Goal: Task Accomplishment & Management: Use online tool/utility

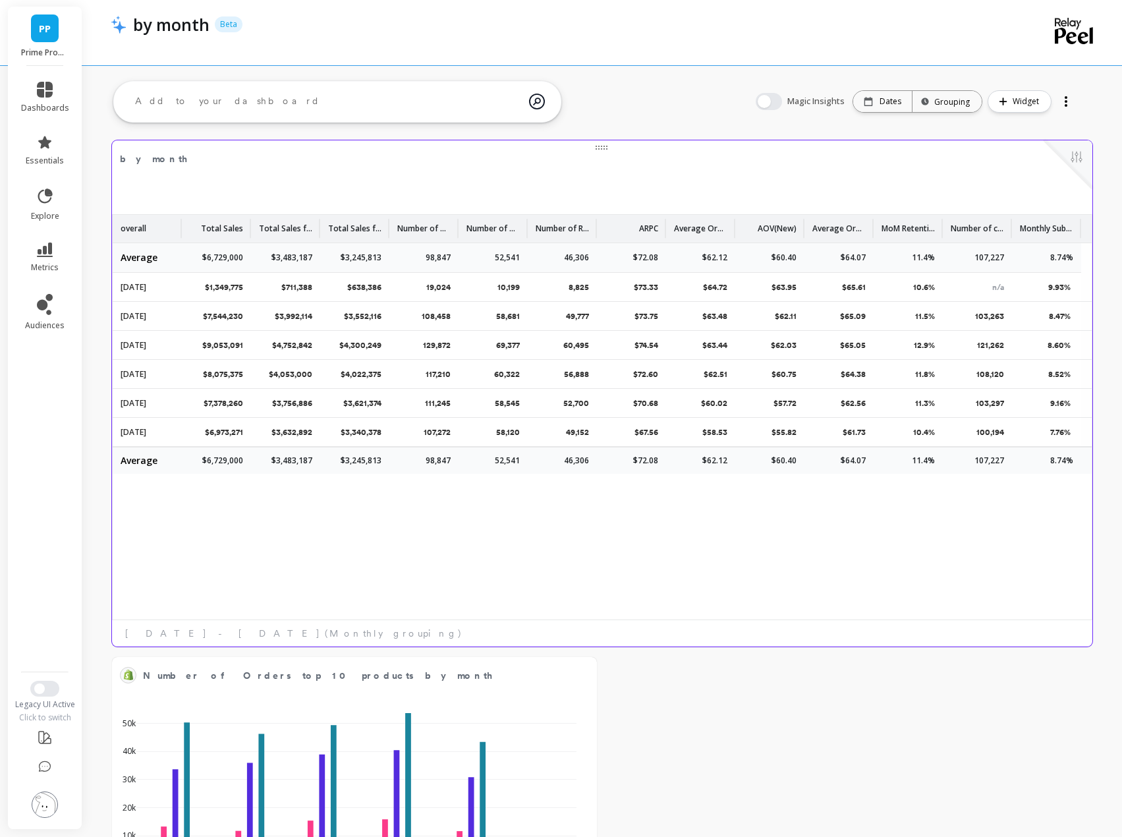
scroll to position [352, 933]
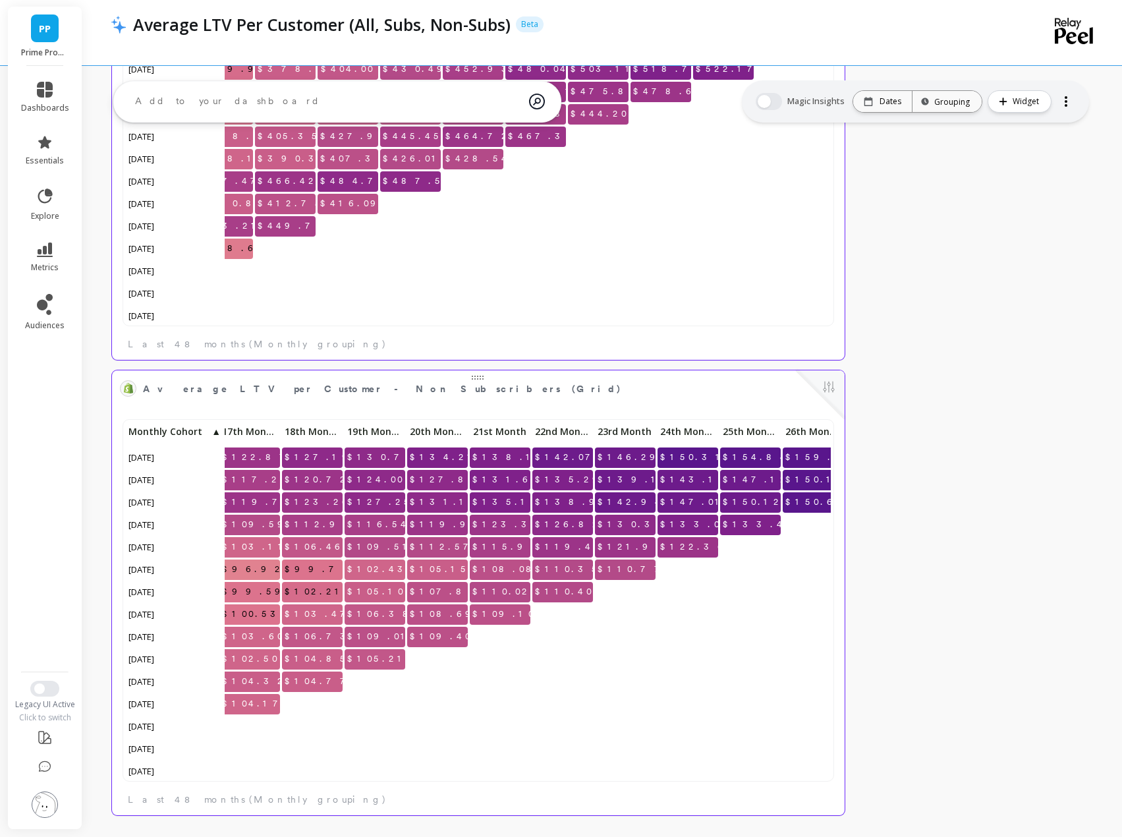
scroll to position [352, 685]
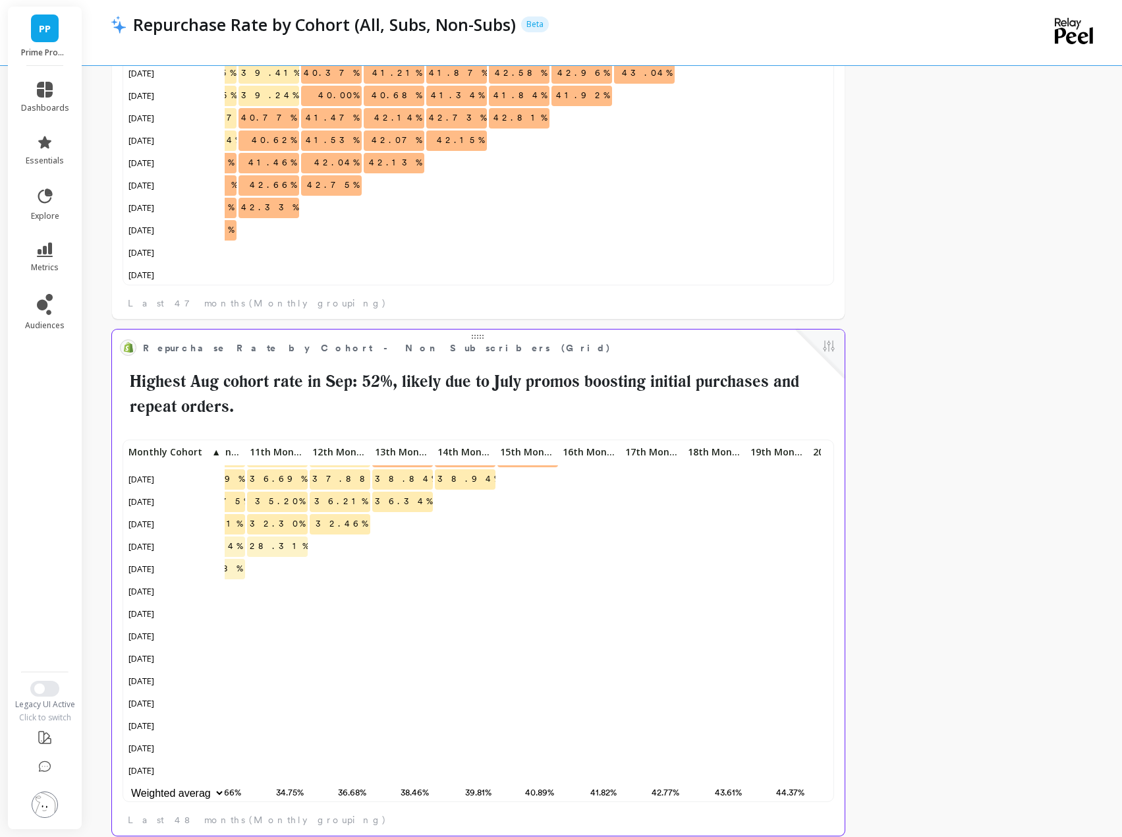
scroll to position [322, 666]
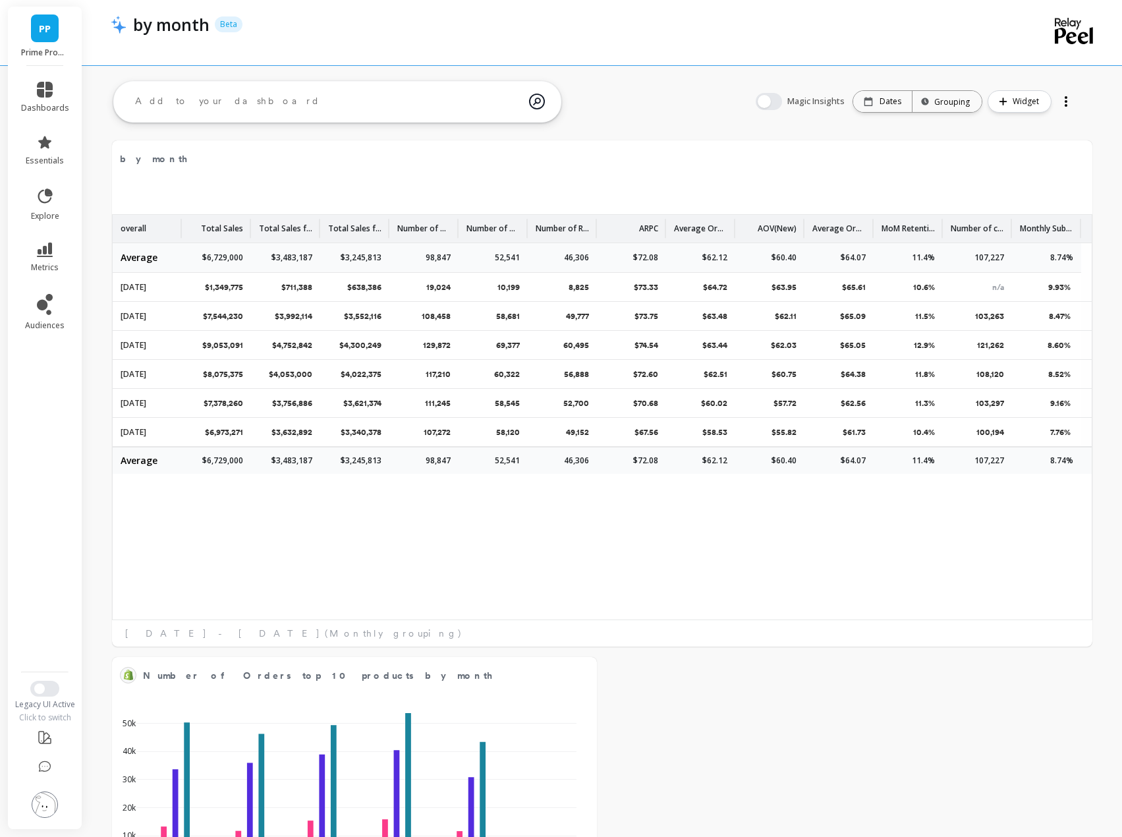
scroll to position [352, 685]
